Goal: Information Seeking & Learning: Learn about a topic

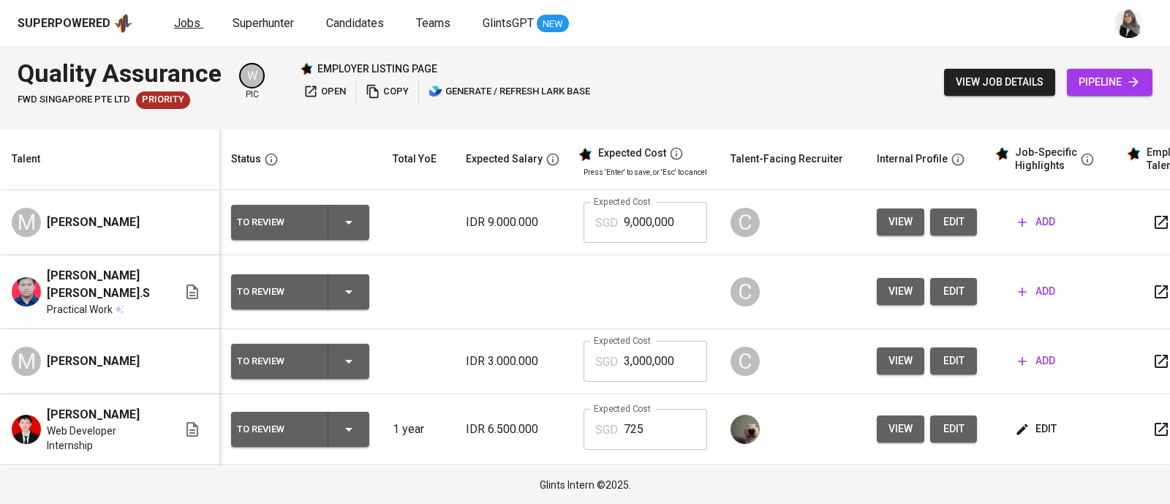
click at [187, 23] on span "Jobs" at bounding box center [187, 23] width 26 height 14
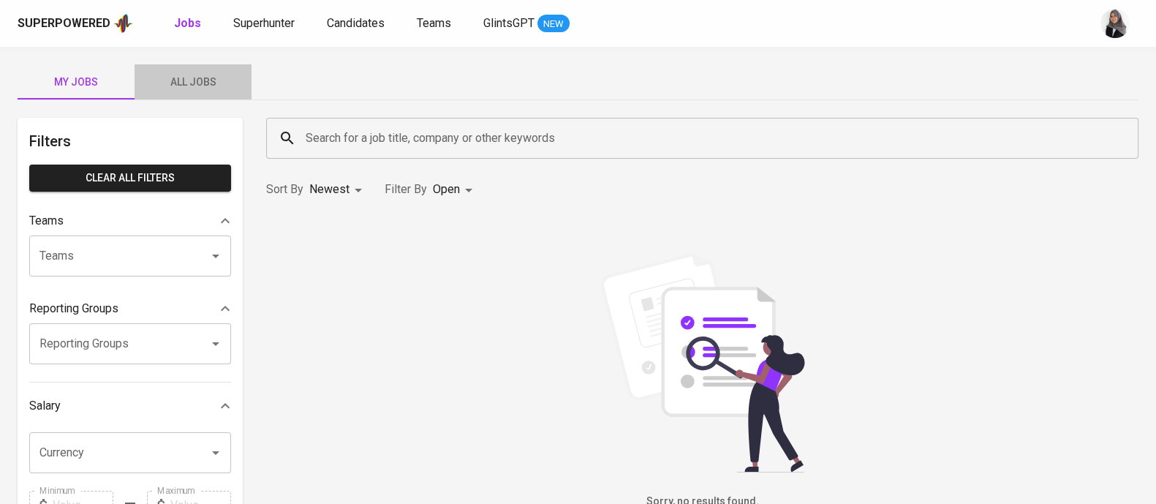
click at [216, 88] on span "All Jobs" at bounding box center [192, 82] width 99 height 18
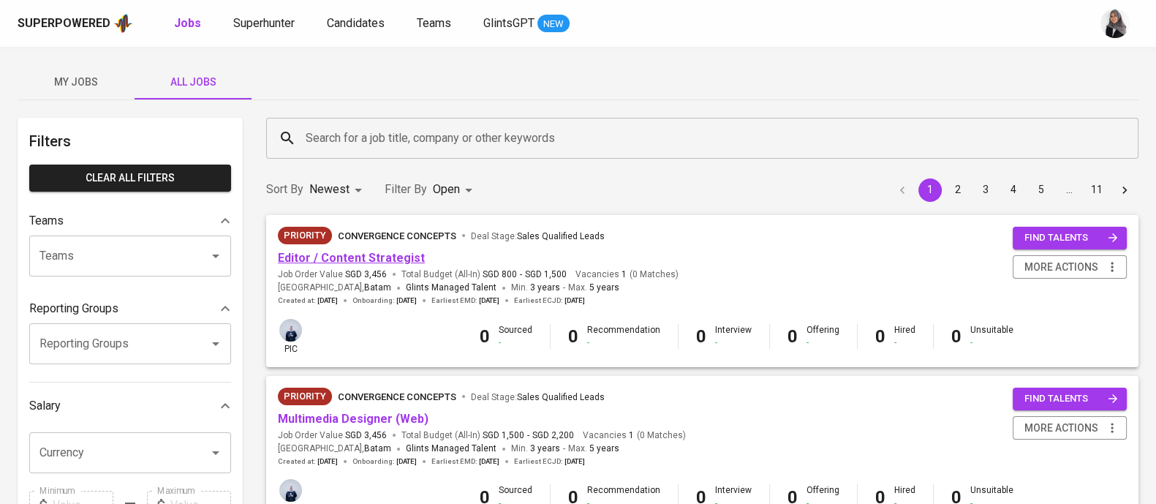
click at [366, 254] on link "Editor / Content Strategist" at bounding box center [351, 258] width 147 height 14
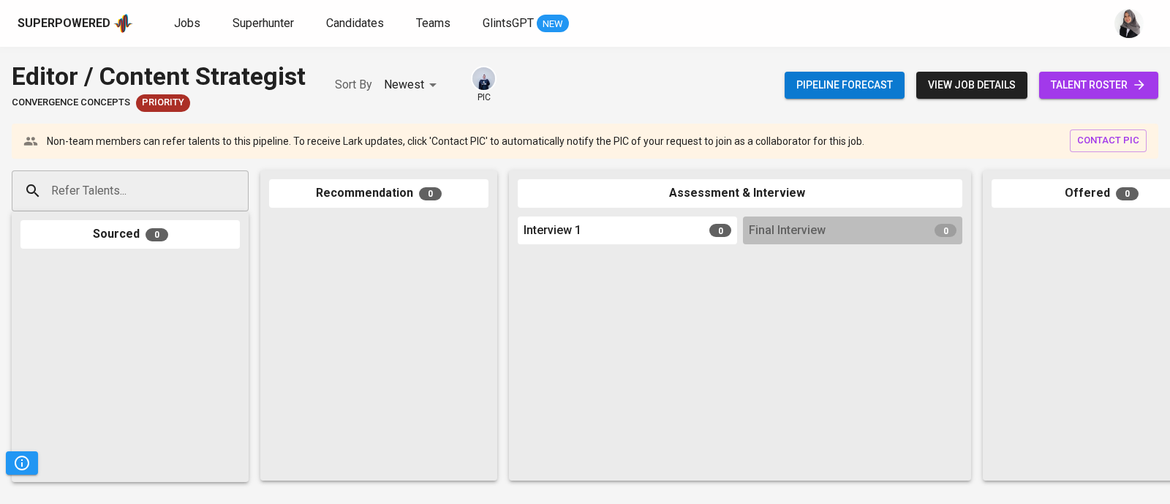
click at [961, 78] on span "view job details" at bounding box center [972, 85] width 88 height 18
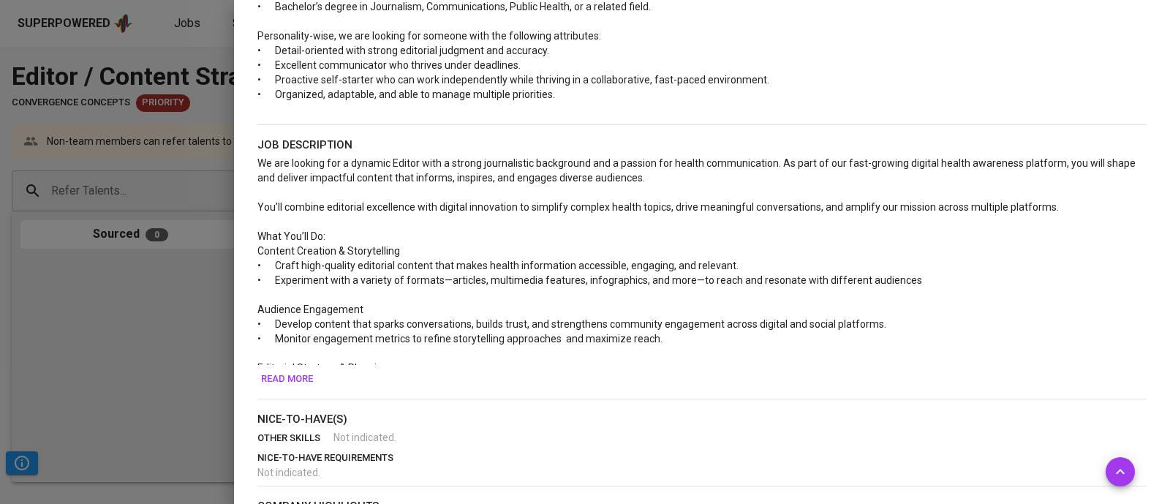
scroll to position [570, 0]
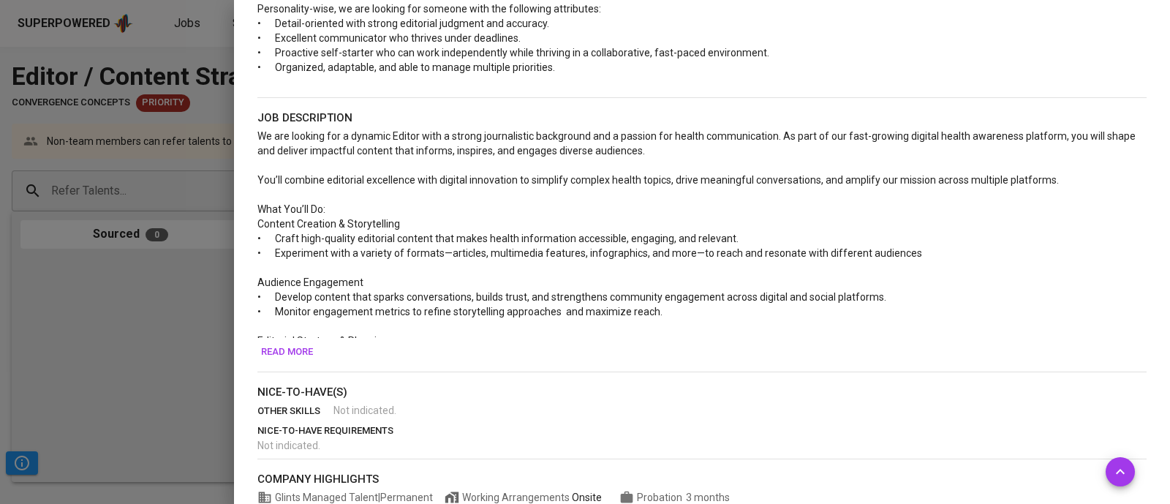
click at [888, 162] on p "﻿" at bounding box center [701, 165] width 889 height 15
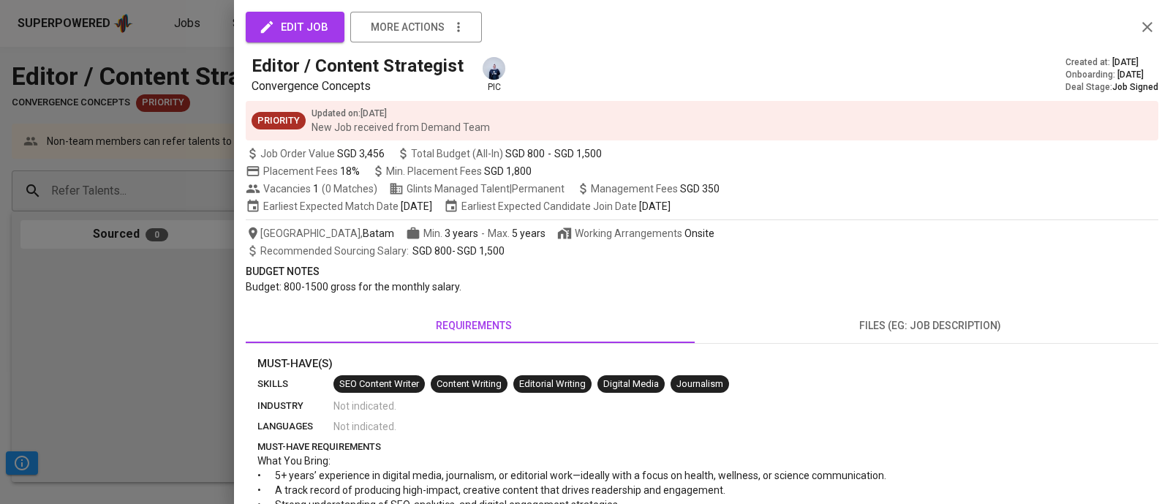
click at [118, 300] on div at bounding box center [585, 252] width 1170 height 504
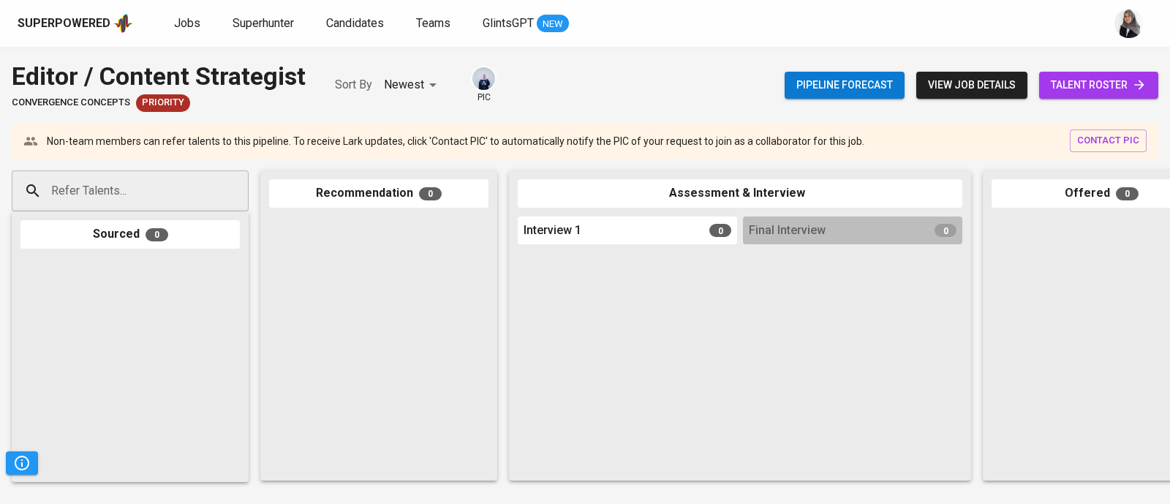
click at [918, 286] on div at bounding box center [852, 361] width 219 height 222
click at [884, 39] on div "Superpowered Jobs Superhunter Candidates Teams GlintsGPT NEW" at bounding box center [585, 23] width 1170 height 47
